Goal: Find specific page/section: Find specific page/section

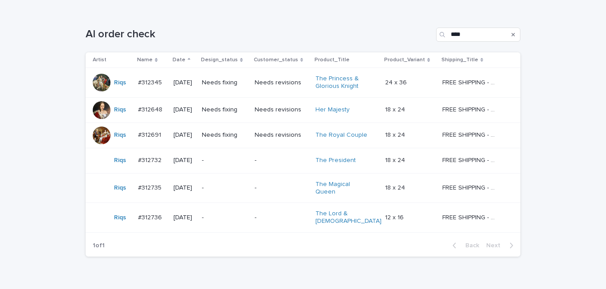
scroll to position [133, 0]
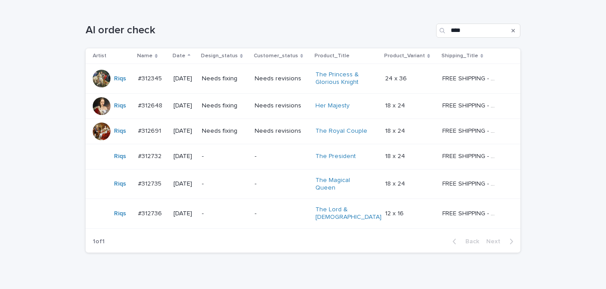
click at [222, 154] on p "-" at bounding box center [224, 157] width 45 height 8
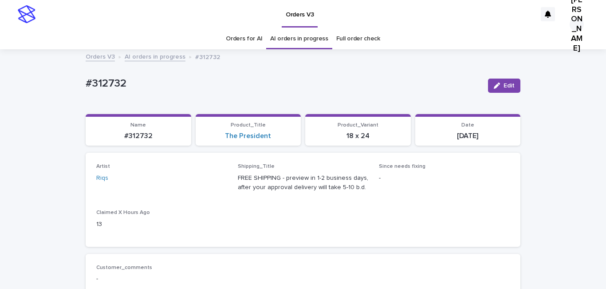
click at [248, 38] on link "Orders for AI" at bounding box center [244, 38] width 36 height 21
